Goal: Information Seeking & Learning: Learn about a topic

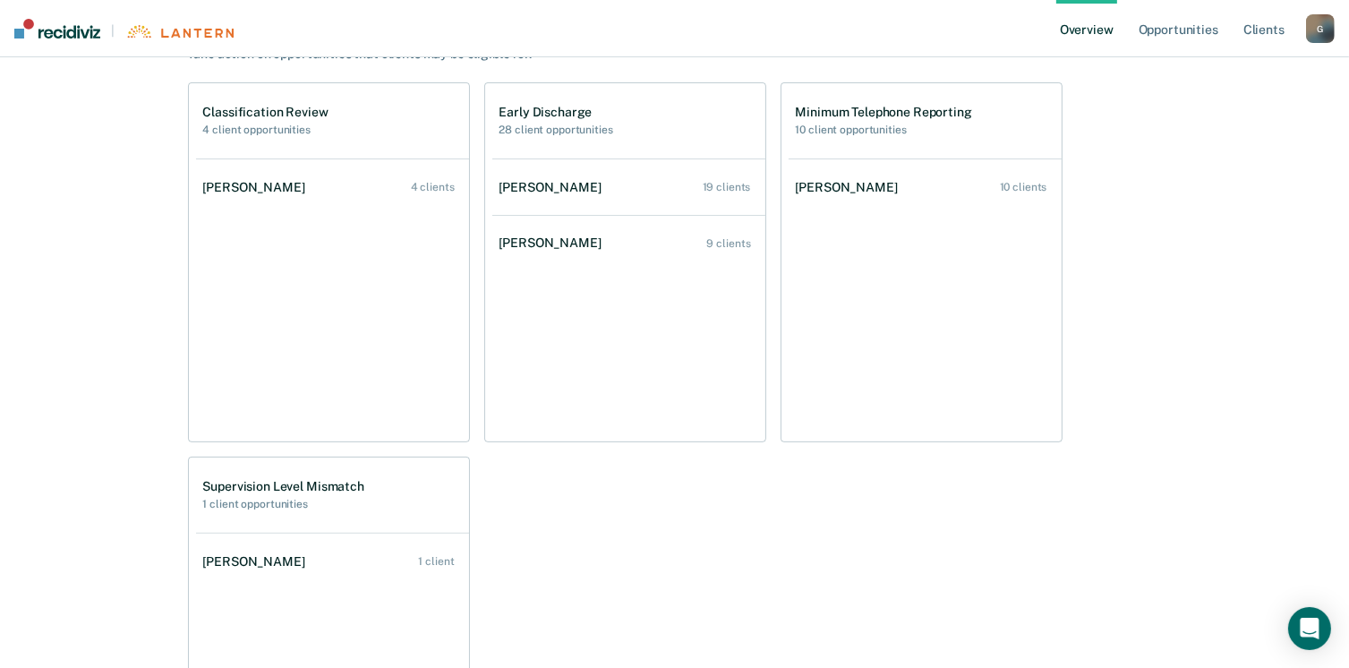
scroll to position [515, 0]
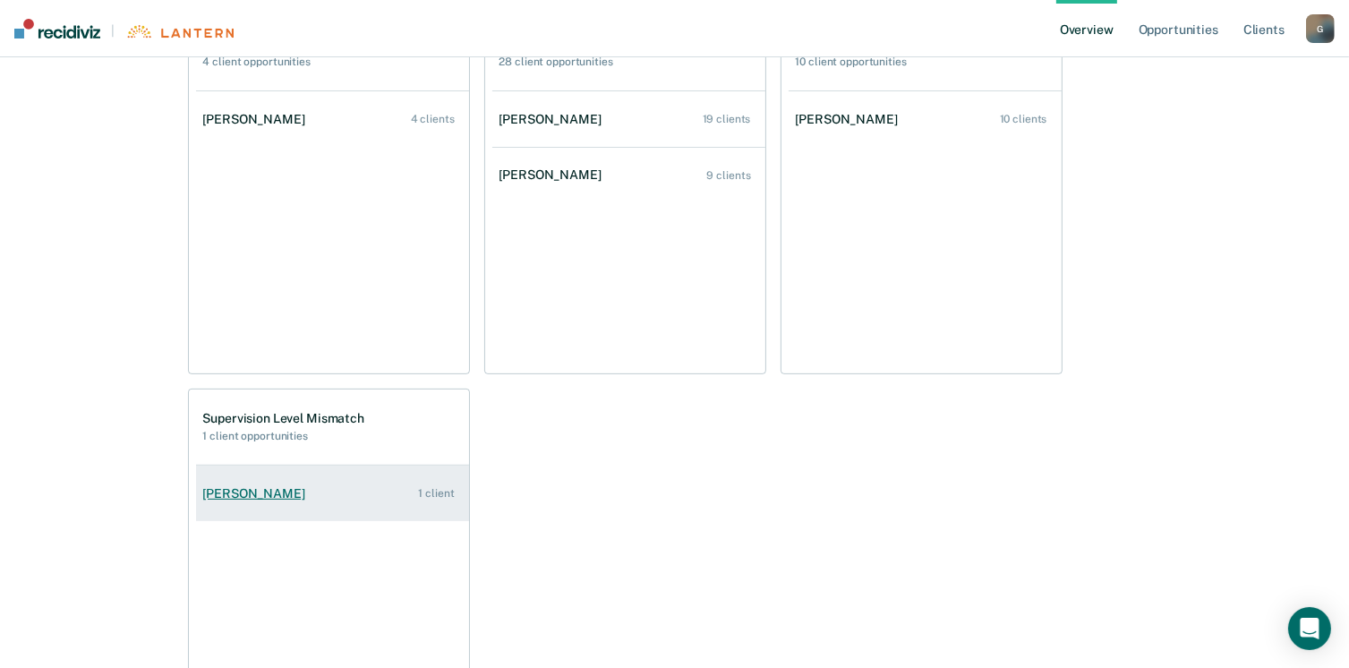
click at [301, 484] on link "[PERSON_NAME] 1 client" at bounding box center [332, 493] width 273 height 51
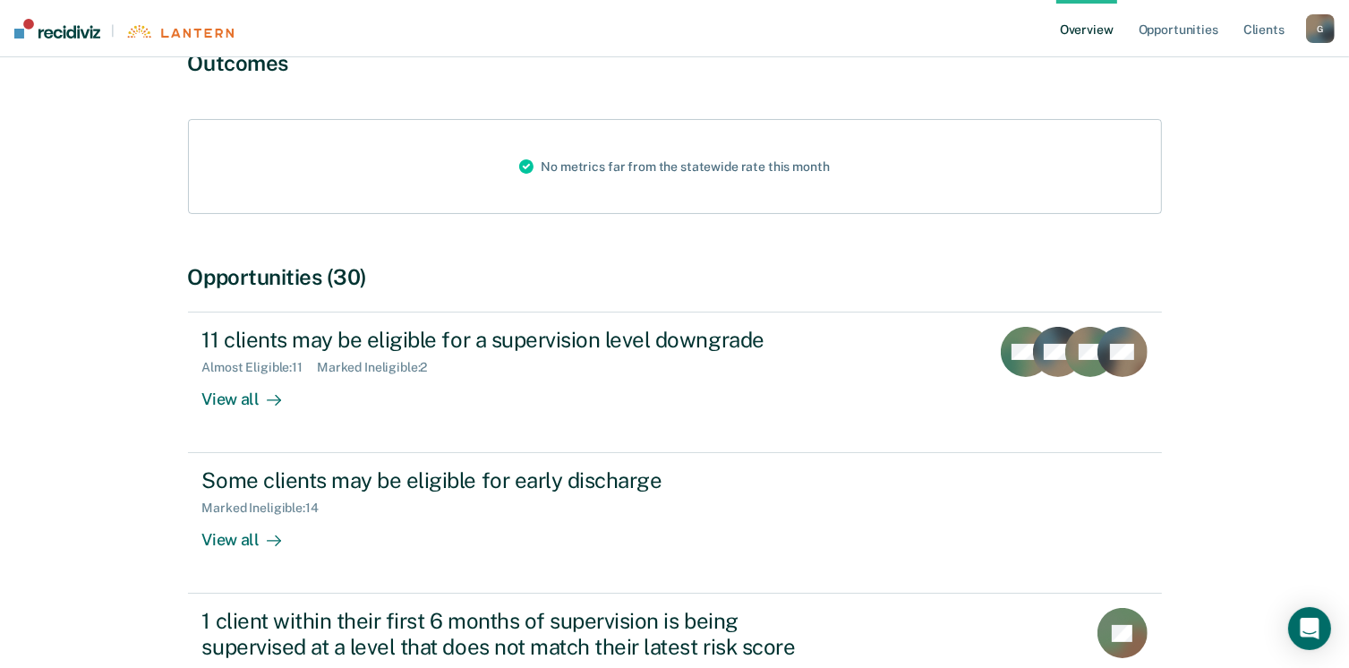
scroll to position [172, 0]
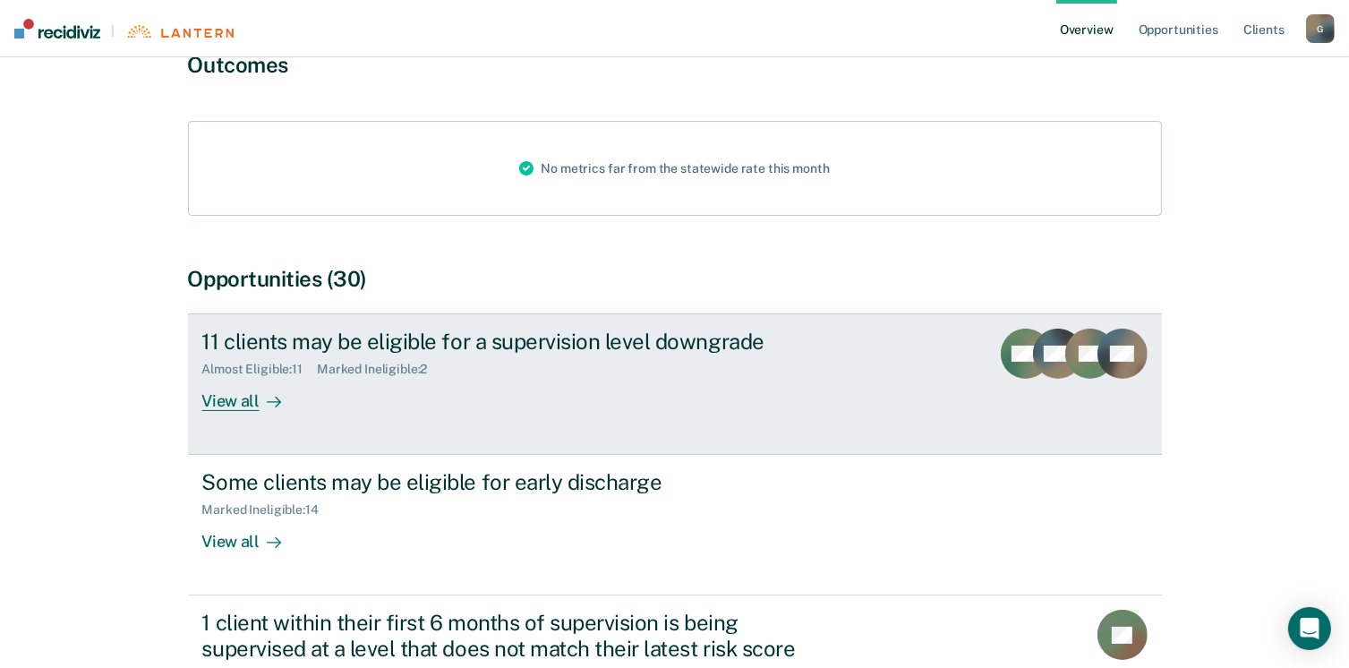
click at [257, 400] on div "View all" at bounding box center [252, 394] width 100 height 35
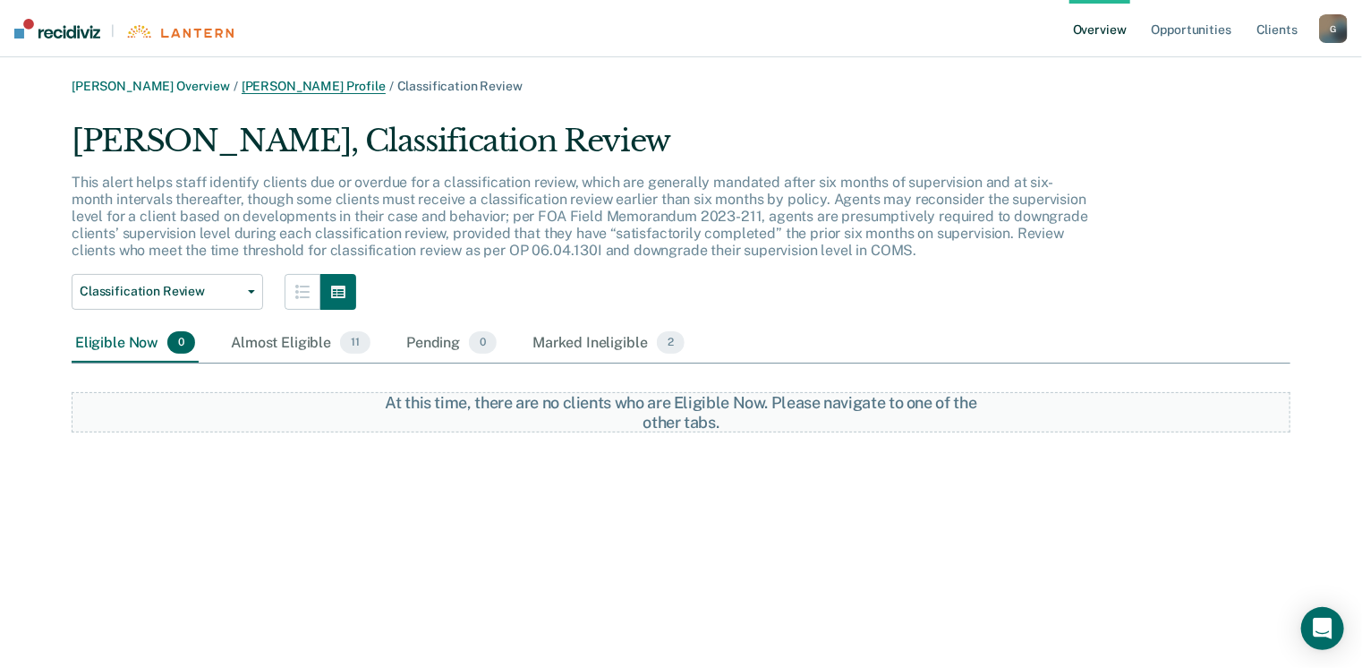
click at [319, 83] on link "[PERSON_NAME] Profile" at bounding box center [314, 86] width 144 height 15
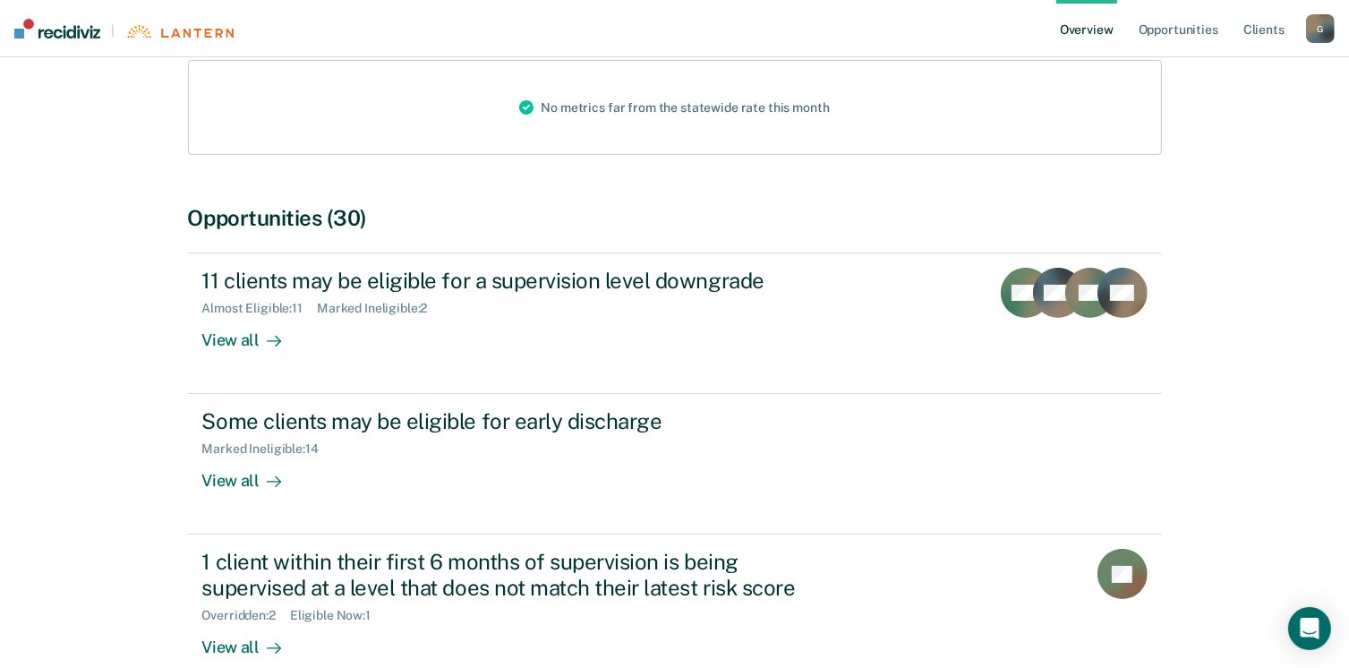
scroll to position [353, 0]
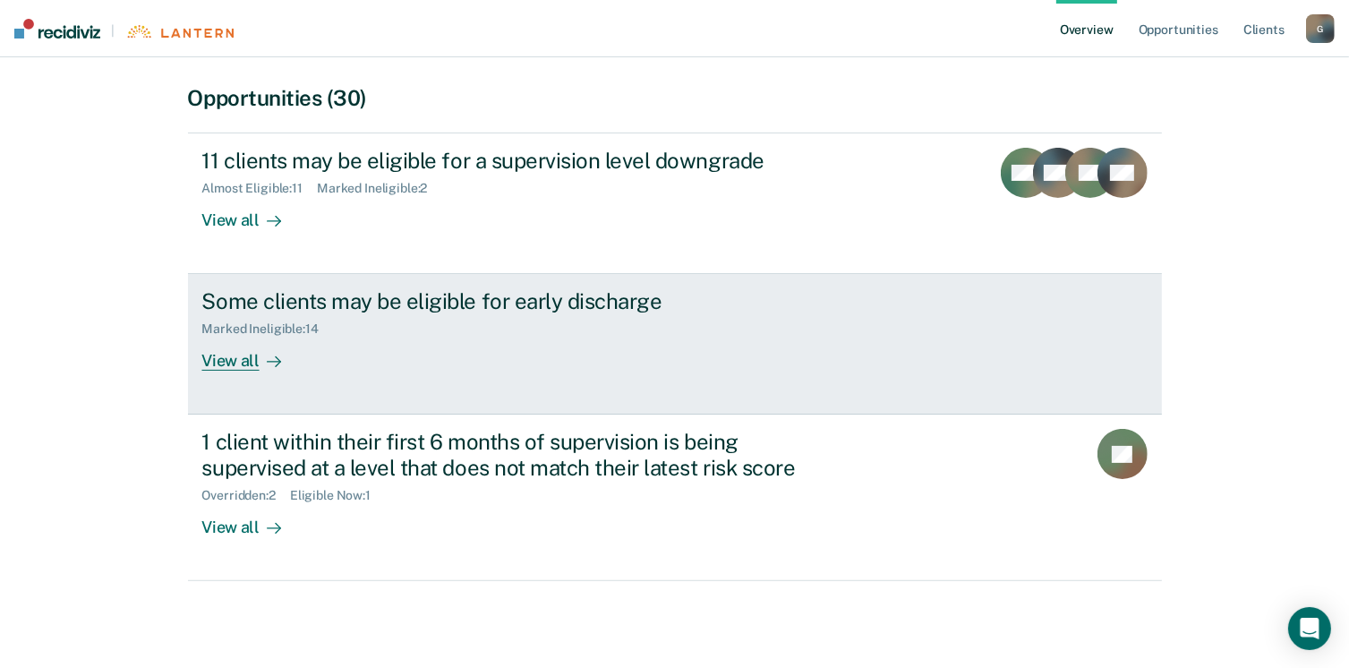
click at [243, 359] on div "View all" at bounding box center [252, 354] width 100 height 35
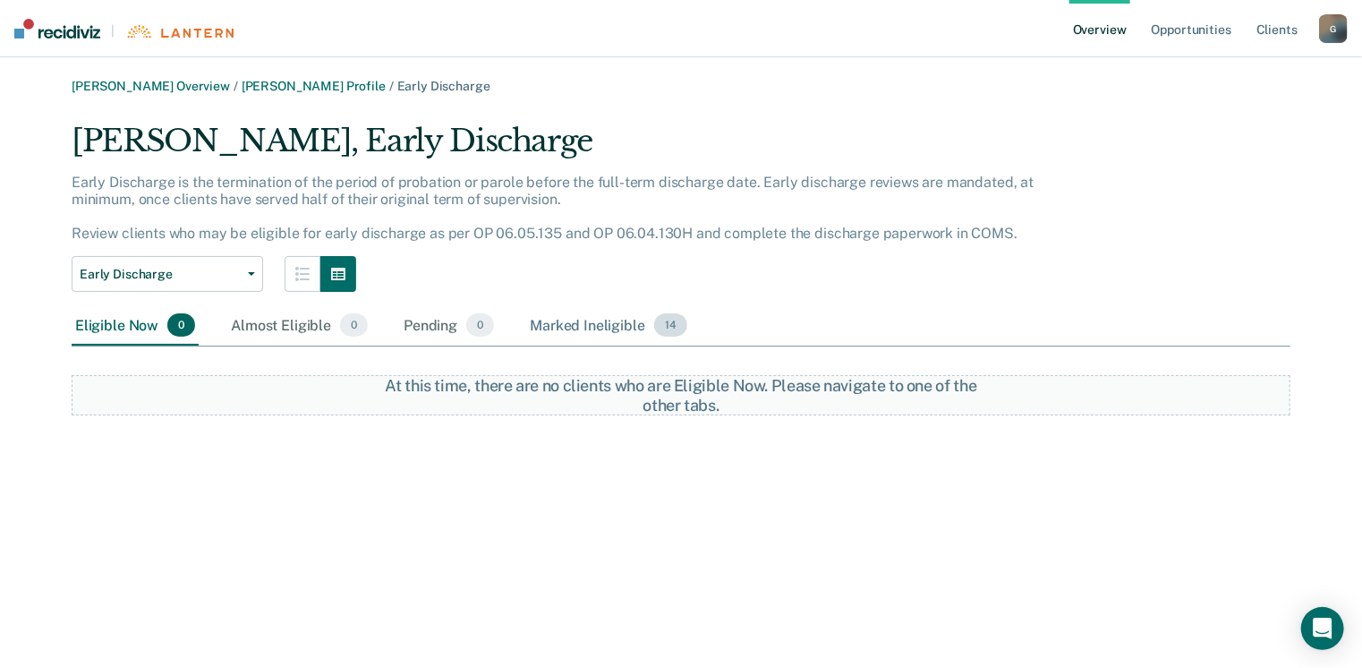
click at [588, 331] on div "Marked Ineligible 14" at bounding box center [608, 325] width 164 height 39
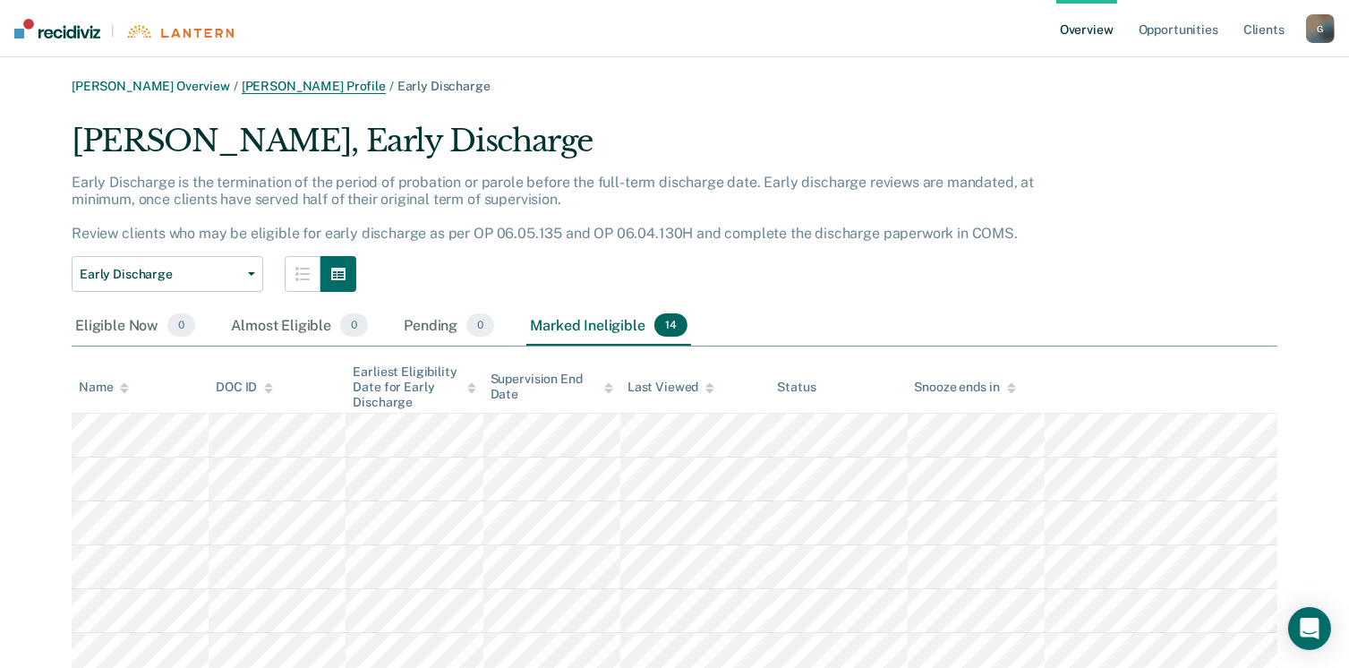
click at [283, 87] on link "[PERSON_NAME] Profile" at bounding box center [314, 86] width 144 height 15
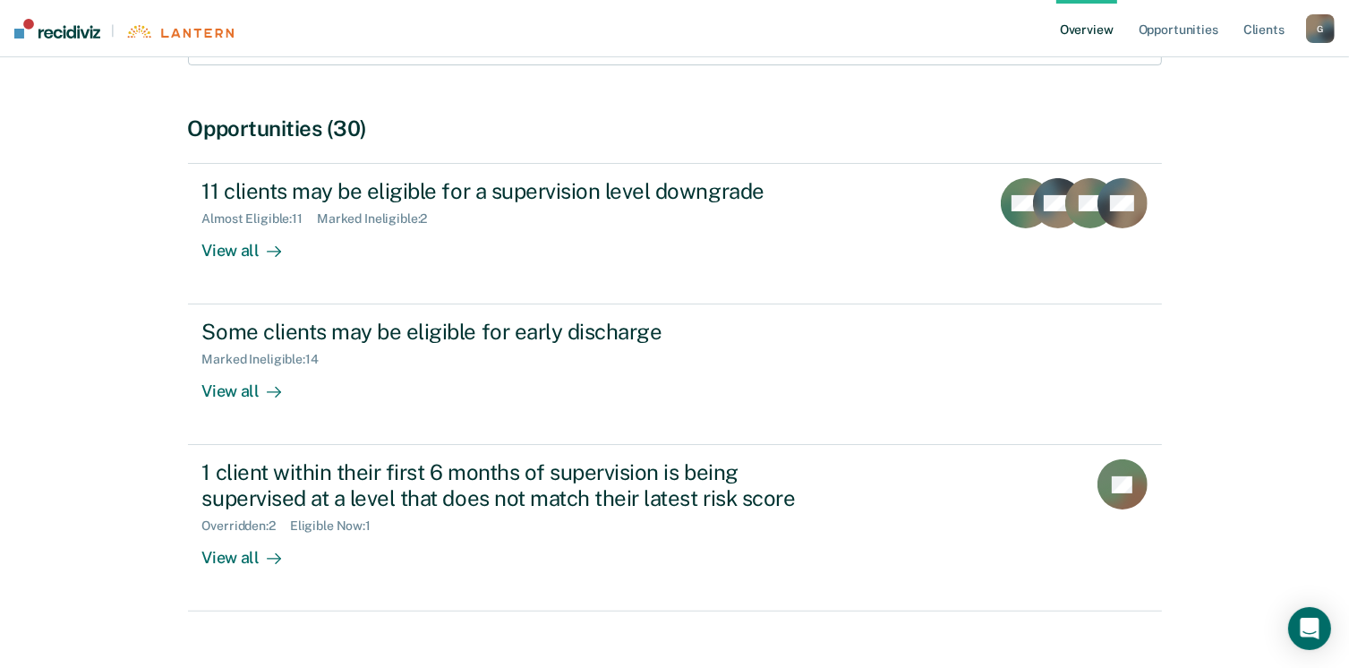
scroll to position [321, 0]
